Goal: Navigation & Orientation: Find specific page/section

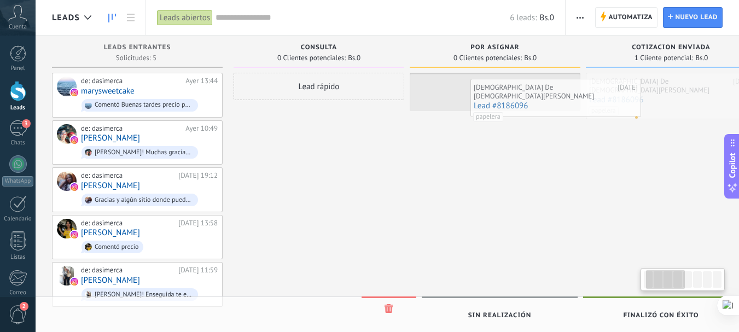
scroll to position [0, 52]
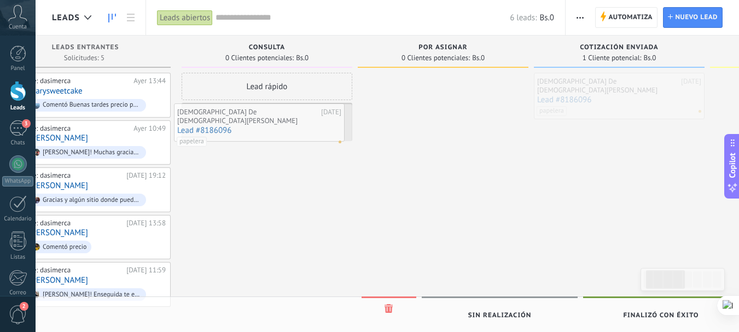
drag, startPoint x: 674, startPoint y: 107, endPoint x: 262, endPoint y: 137, distance: 413.1
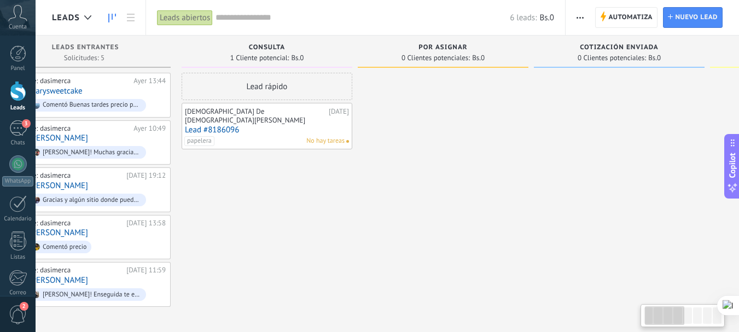
scroll to position [0, 0]
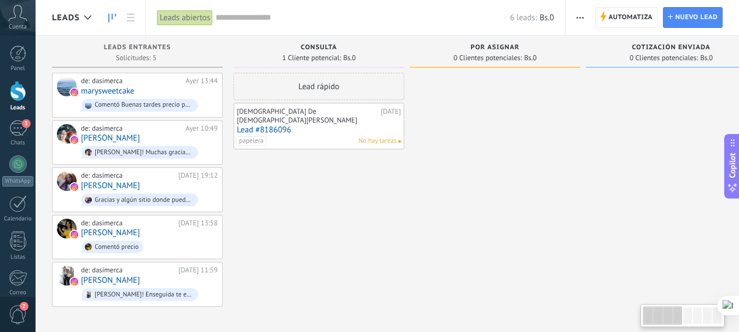
drag, startPoint x: 262, startPoint y: 207, endPoint x: 511, endPoint y: 208, distance: 249.5
click at [22, 127] on div "3" at bounding box center [18, 128] width 18 height 16
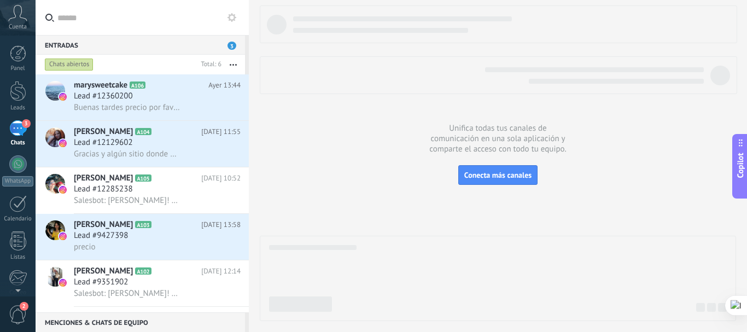
click at [21, 24] on span "Cuenta" at bounding box center [18, 27] width 18 height 7
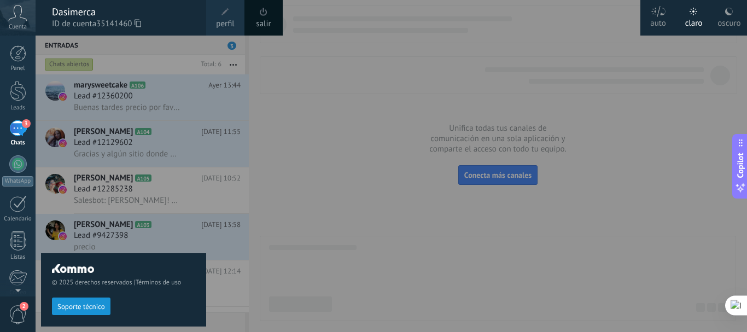
click at [141, 22] on icon at bounding box center [138, 23] width 7 height 8
